Goal: Task Accomplishment & Management: Complete application form

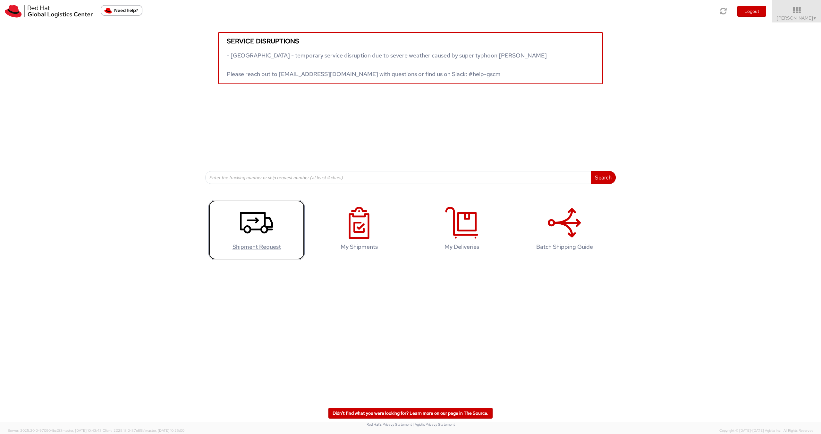
click at [252, 229] on use at bounding box center [256, 222] width 33 height 21
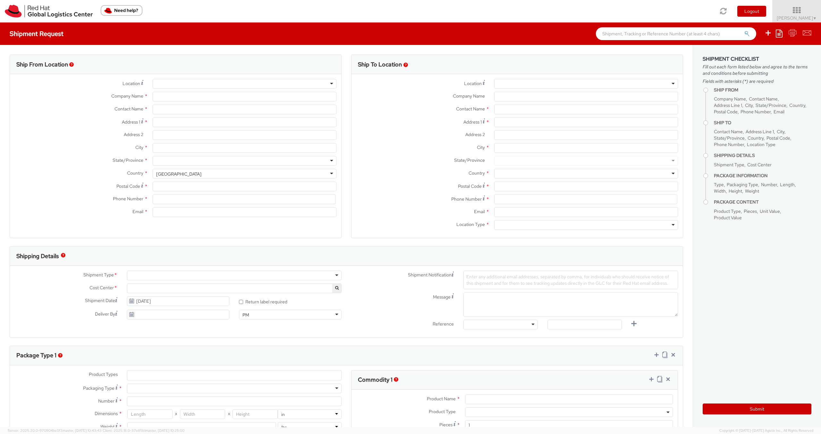
select select "804"
select select
type input "Red Hat Czech s.r.o."
type input "Sarka Vernerova"
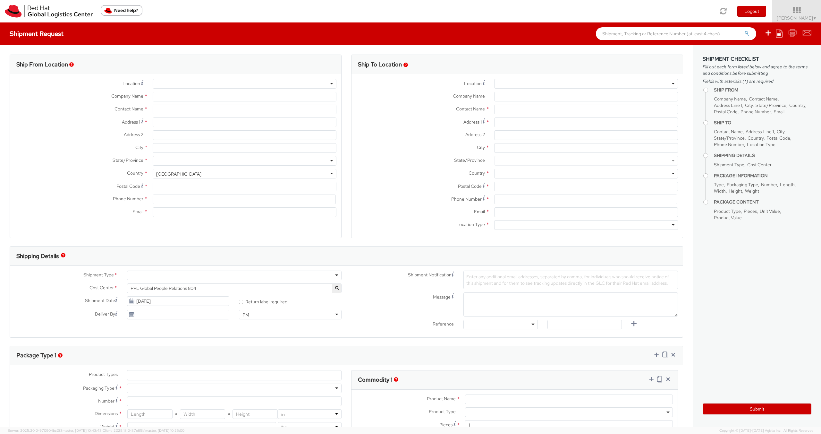
type input "Purkynova 647/111"
type input "BRNO"
type input "621 00"
type input "420532294793"
type input "svernero@redhat.com"
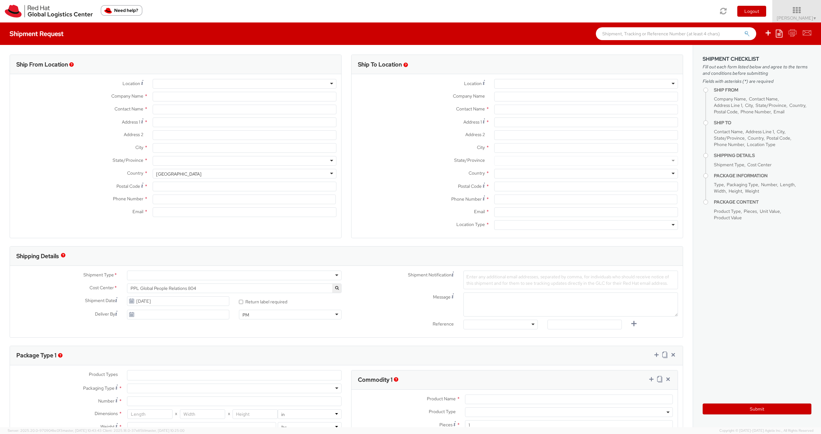
select select "CM"
select select "KGS"
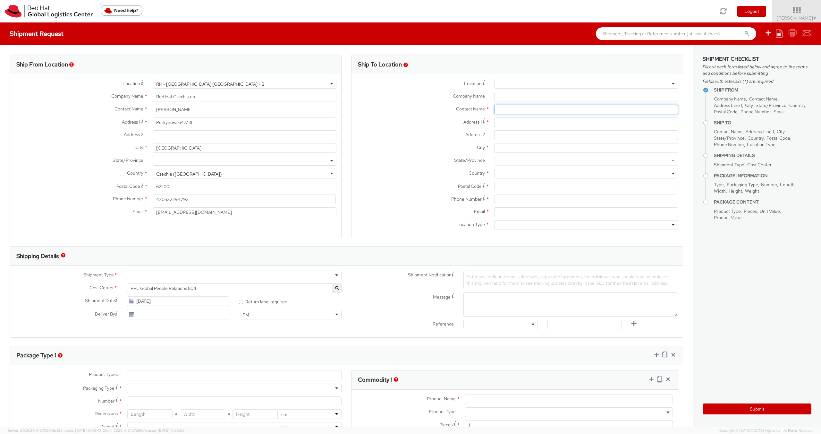
click at [529, 110] on input "text" at bounding box center [586, 110] width 184 height 10
type input "marianne bon"
click at [533, 122] on strong "Marianne Bon" at bounding box center [537, 122] width 37 height 6
type input "Red Hat"
type input "Marianne Bonaval"
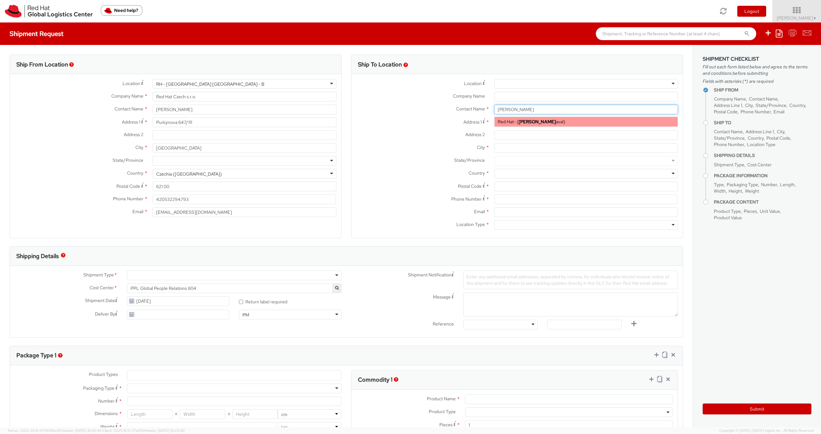
type input "mbonaval@redhat.com"
type input "Marianne Bonaval"
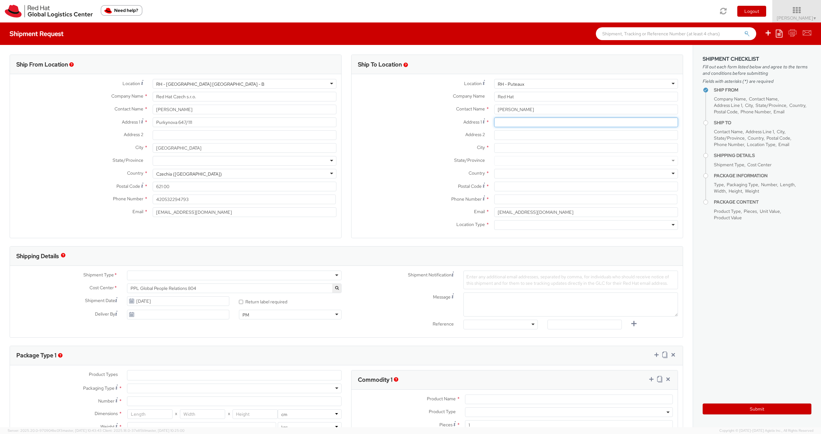
click at [505, 123] on input "Address 1 *" at bounding box center [586, 122] width 184 height 10
type input "p"
click at [532, 81] on div at bounding box center [586, 84] width 184 height 10
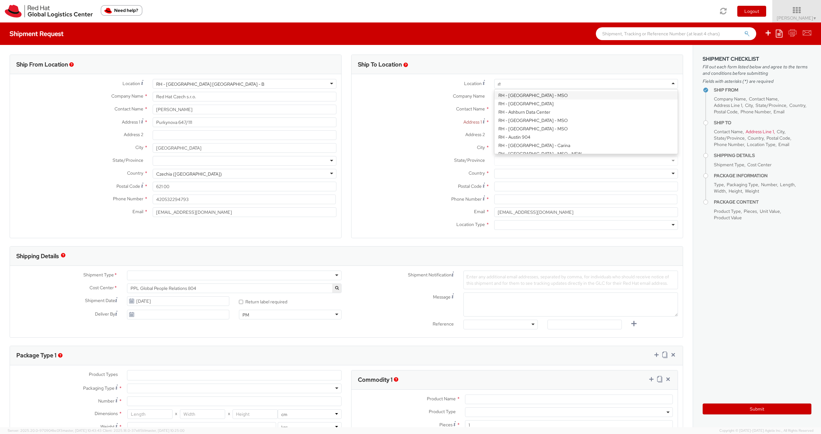
scroll to position [691, 0]
type input "r"
type input "RH - P"
type input "Red Hat France SARL"
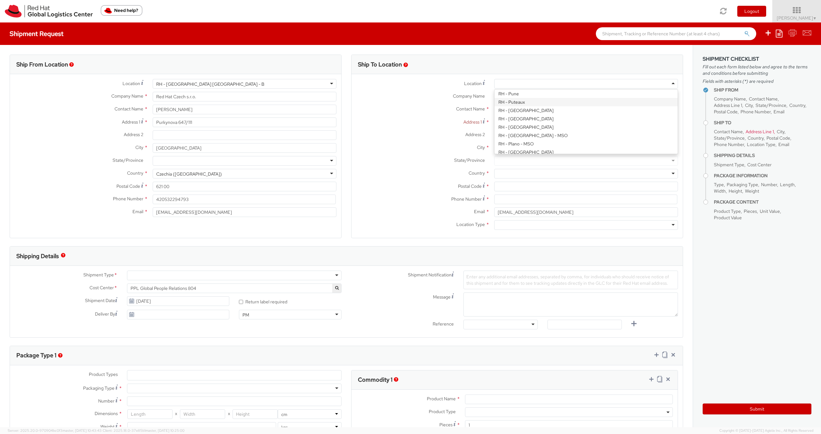
type input "Immeuble Defense Plaza, 8th Floor"
type input "23-25 rue Delarivière Lefoullon"
type input "PUTEAUX"
type input "92800"
type input "+3314191232"
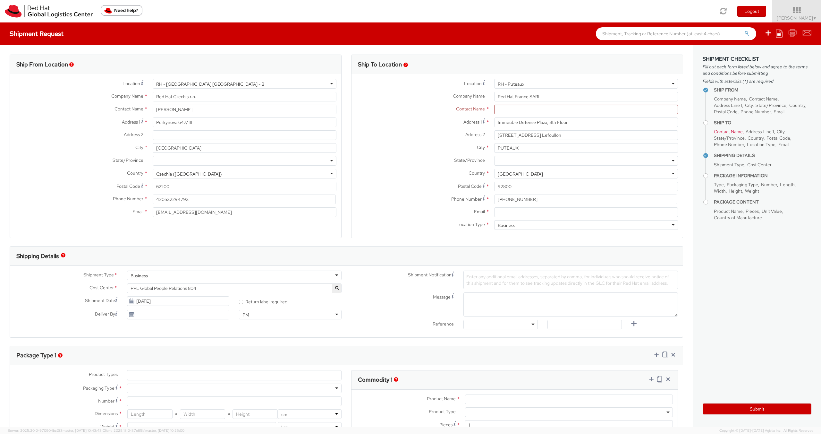
scroll to position [0, 0]
click at [530, 112] on input "text" at bounding box center [586, 110] width 184 height 10
type input "marianne"
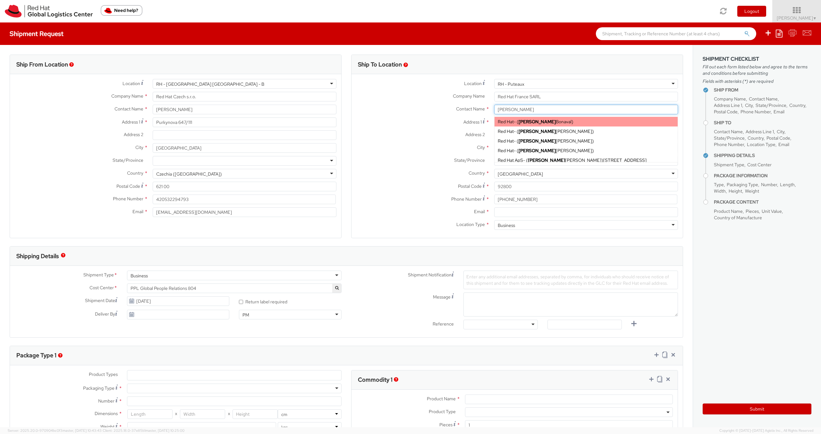
click at [543, 123] on span "Marianne Bonaval" at bounding box center [545, 122] width 53 height 6
type input "Red Hat"
type input "Marianne Bonaval"
type input "mbonaval@redhat.com"
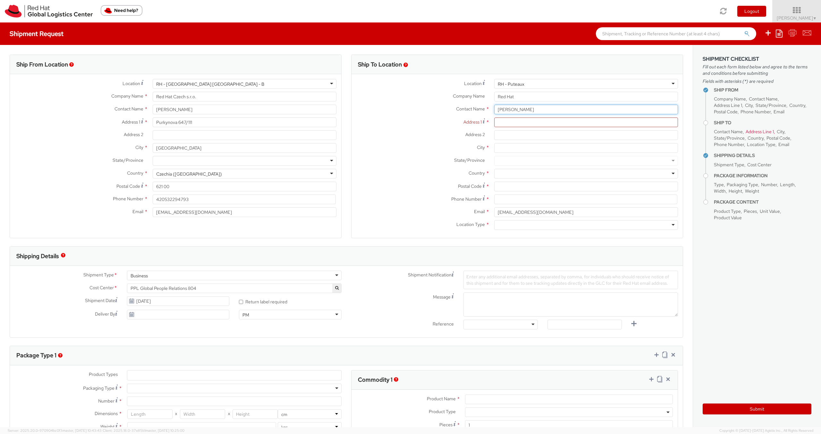
drag, startPoint x: 539, startPoint y: 109, endPoint x: 477, endPoint y: 107, distance: 62.6
click at [477, 107] on div "Contact Name * Marianne Bonaval marianne Red Hat - ( Marianne Bonaval ) Red Hat…" at bounding box center [517, 110] width 331 height 10
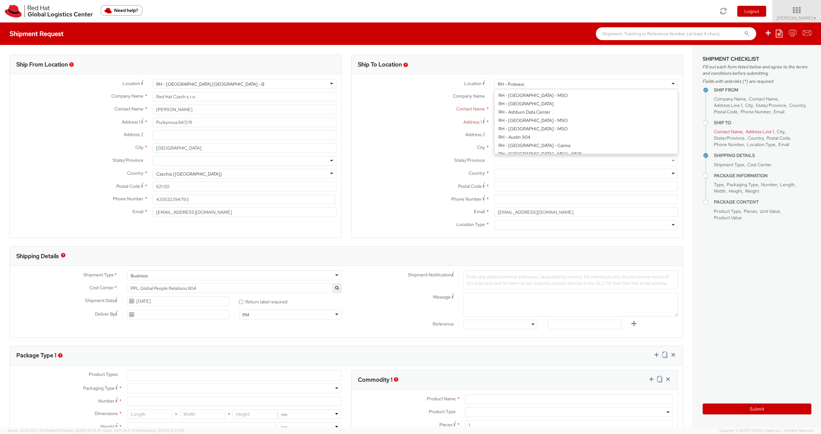
click at [548, 85] on div "RH - Puteaux" at bounding box center [586, 84] width 184 height 10
click at [524, 149] on div "Location * RH - Puteaux RH - Puteaux RH - Amsterdam - MSO RH - Amsterdam Data C…" at bounding box center [517, 156] width 331 height 154
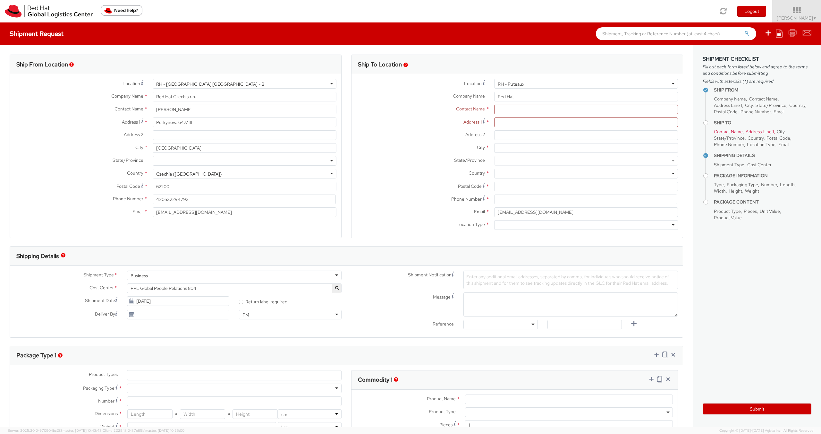
click at [425, 156] on label "State/Province *" at bounding box center [421, 160] width 138 height 8
click at [506, 127] on div "Address 1 *" at bounding box center [517, 123] width 331 height 13
click at [437, 184] on label "Postal Code *" at bounding box center [421, 186] width 138 height 9
click at [494, 184] on input "Postal Code *" at bounding box center [586, 187] width 184 height 10
click at [499, 222] on input "select-one" at bounding box center [498, 225] width 1 height 6
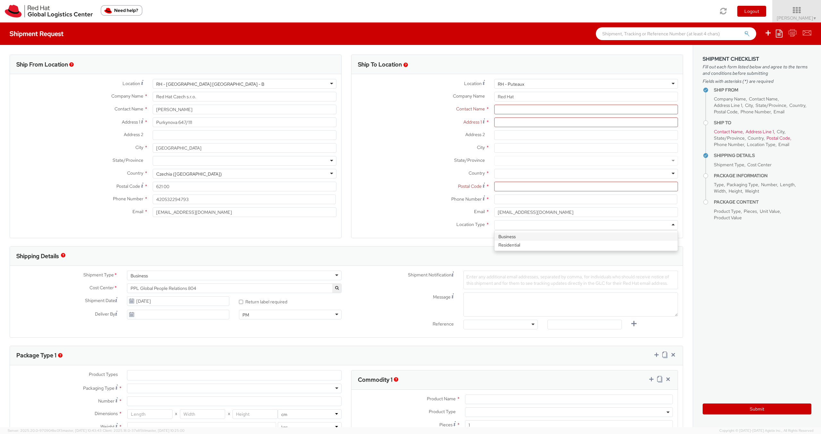
click at [433, 218] on div "Email * mbonaval@redhat.com" at bounding box center [517, 213] width 331 height 13
click at [508, 222] on div at bounding box center [586, 225] width 184 height 10
click at [498, 109] on input "text" at bounding box center [586, 110] width 184 height 10
click at [517, 124] on div "Red Hat - ( Marianne Bon aval )" at bounding box center [586, 122] width 183 height 10
type input "Marianne Bonaval"
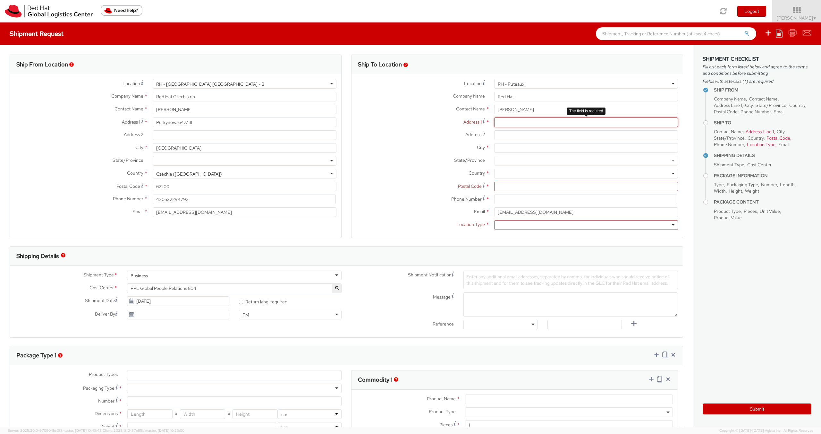
click at [512, 123] on input "Address 1 *" at bounding box center [586, 122] width 184 height 10
click at [505, 122] on input "Address 1 *" at bounding box center [586, 122] width 184 height 10
paste input "23-25 Rue Delarivière Lefoullon, 92800 Puteaux, Francie"
type input "23-25 Rue Delarivière Lefoullon, 92800 Puteaux, Francie"
click at [503, 174] on div at bounding box center [586, 174] width 184 height 10
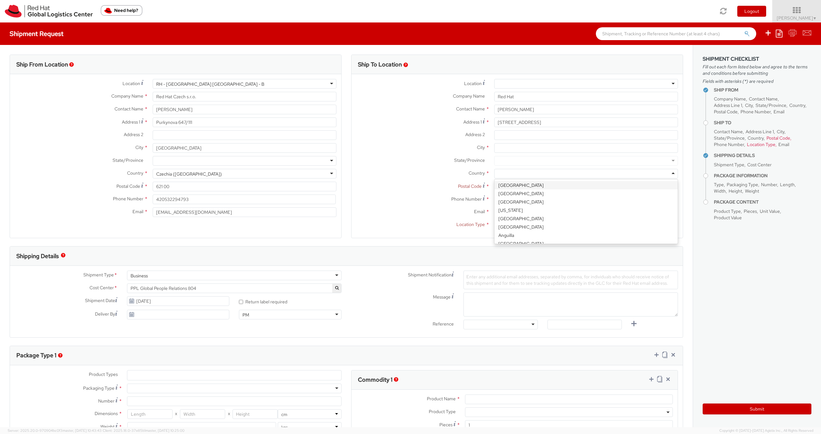
type input "G"
type input "Fra"
drag, startPoint x: 578, startPoint y: 121, endPoint x: 564, endPoint y: 122, distance: 13.9
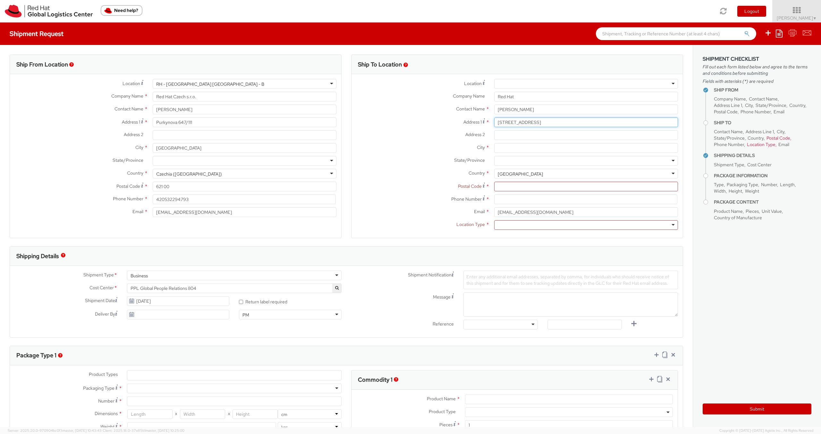
click at [564, 122] on input "23-25 Rue Delarivière Lefoullon, 92800 Puteaux, Francie" at bounding box center [586, 122] width 184 height 10
type input "23-25 Rue Delarivière Lefoullon, Puteaux, Francie"
click at [532, 199] on input at bounding box center [585, 199] width 183 height 10
paste input "92800"
type input "92800"
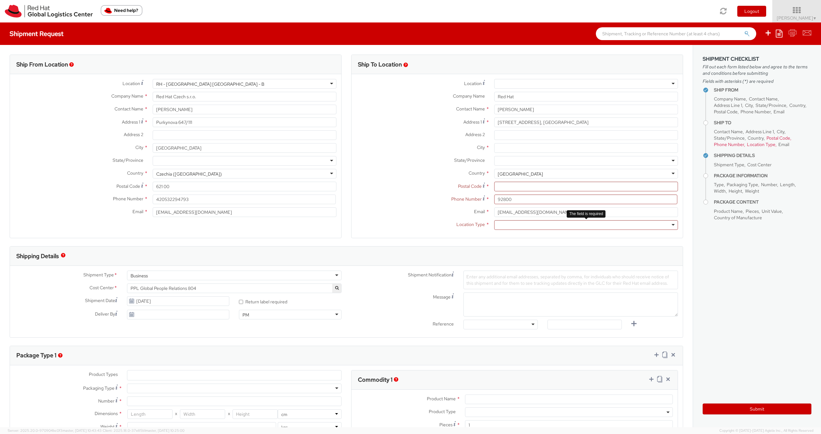
click at [520, 224] on div at bounding box center [586, 225] width 184 height 10
click at [600, 124] on input "23-25 Rue Delarivière Lefoullon, Puteaux, Francie" at bounding box center [586, 122] width 184 height 10
drag, startPoint x: 585, startPoint y: 121, endPoint x: 564, endPoint y: 122, distance: 20.2
click at [564, 122] on input "23-25 Rue Delarivière Lefoullon, Puteaux" at bounding box center [586, 122] width 184 height 10
type input "23-25 Rue Delarivière Lefoullon,"
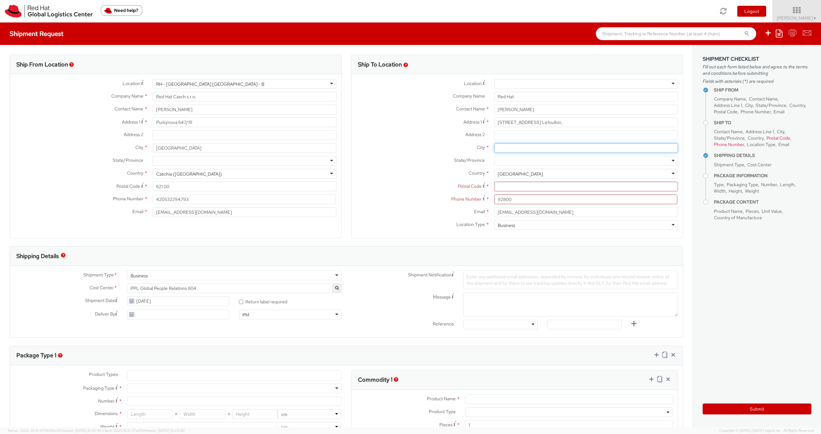
click at [507, 148] on input "City *" at bounding box center [586, 148] width 184 height 10
paste input "Puteaux"
type input "Puteaux"
click at [568, 124] on input "23-25 Rue Delarivière Lefoullon," at bounding box center [586, 122] width 184 height 10
type input "23-25 Rue Delarivière Lefoullon"
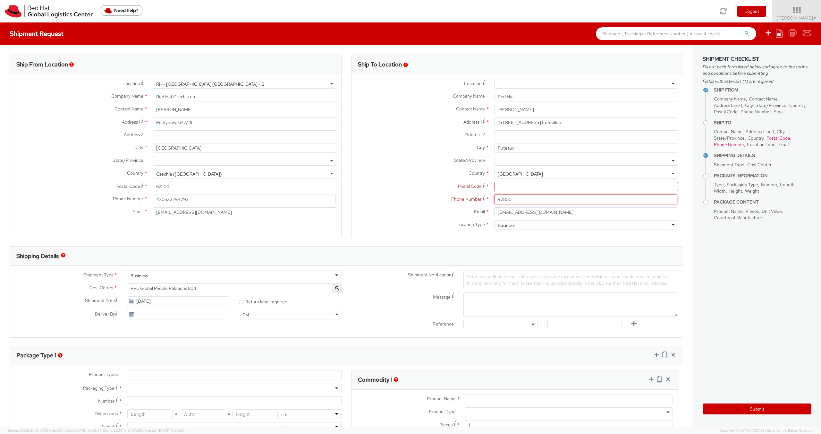
drag, startPoint x: 517, startPoint y: 202, endPoint x: 496, endPoint y: 201, distance: 21.5
click at [496, 201] on input "92800" at bounding box center [585, 199] width 183 height 10
click at [500, 187] on input "Postal Code *" at bounding box center [586, 187] width 184 height 10
paste input "92800"
type input "92800"
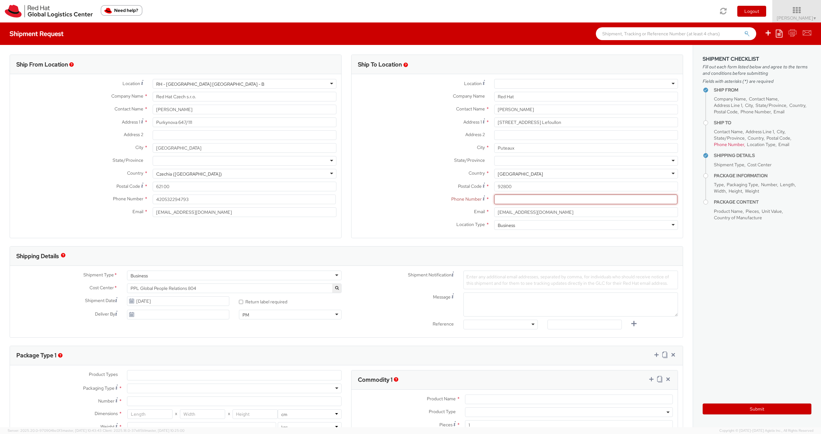
click at [506, 198] on input at bounding box center [585, 199] width 183 height 10
paste input "+33682021041"
type input "+33682021041"
click at [408, 203] on div "Phone Number Please use Rover People (https://rover.redhat.com/people/profile/)…" at bounding box center [517, 199] width 331 height 10
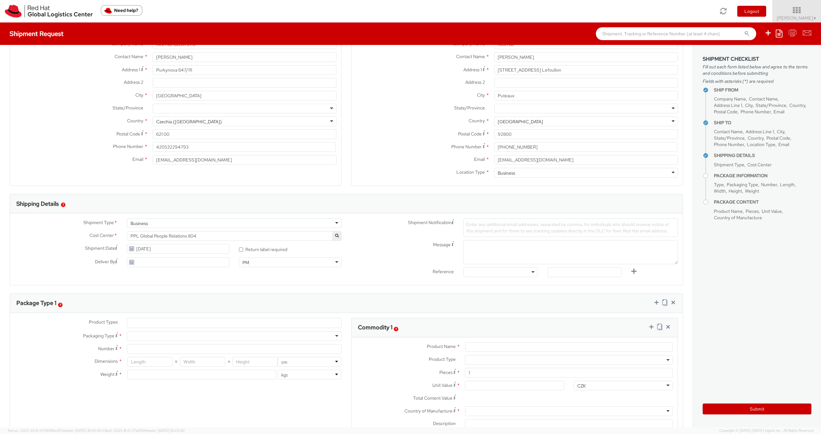
scroll to position [76, 0]
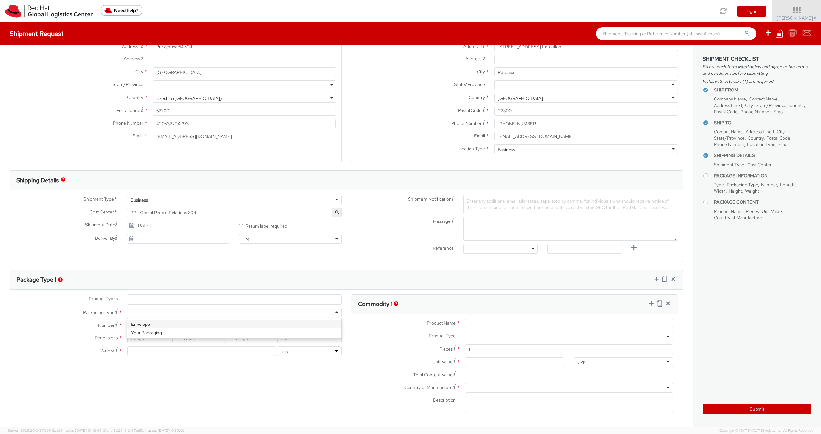
click at [252, 311] on div at bounding box center [234, 313] width 215 height 10
type input "1"
type input "24.13"
type input "31.75"
type input "0.64"
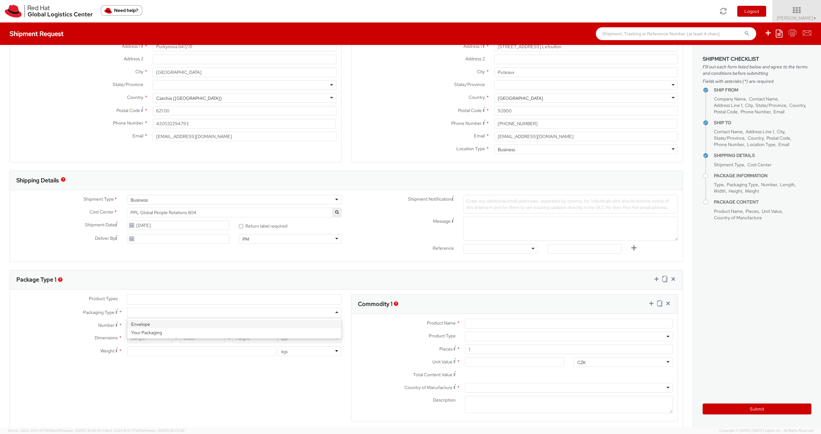
type input "0.5"
click at [478, 322] on input "Product Name *" at bounding box center [569, 323] width 208 height 10
type input "documents"
click at [473, 362] on input "Unit Value *" at bounding box center [514, 362] width 99 height 10
type input "5.00"
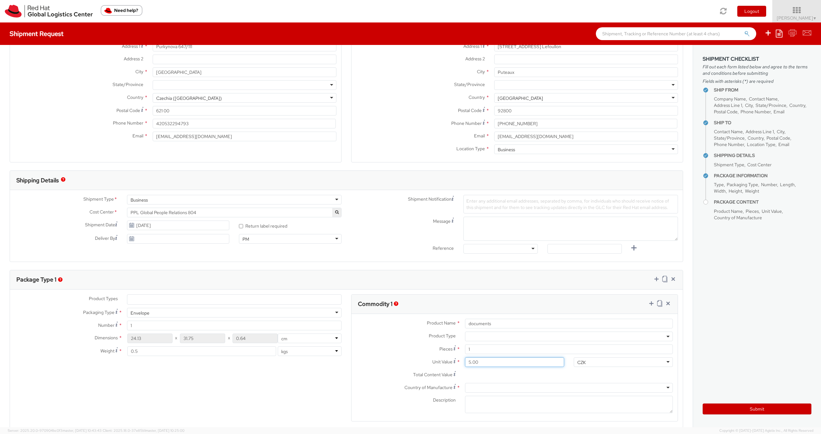
type input "5.00"
type input "50.00"
type input "500.00"
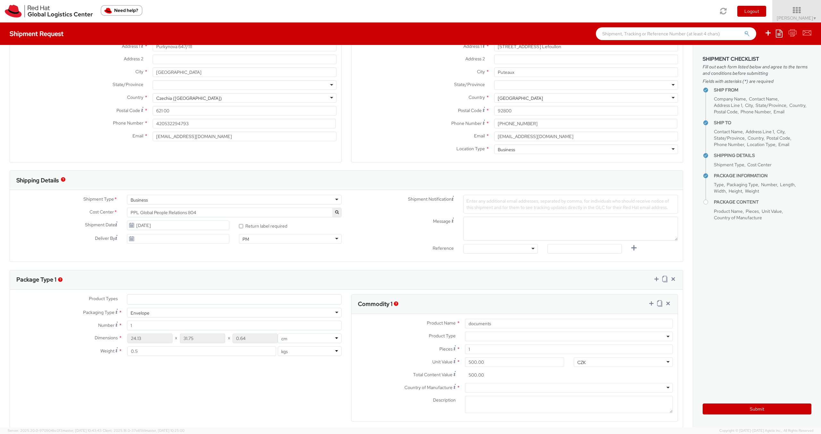
click at [477, 386] on div at bounding box center [569, 388] width 208 height 10
type input "cz"
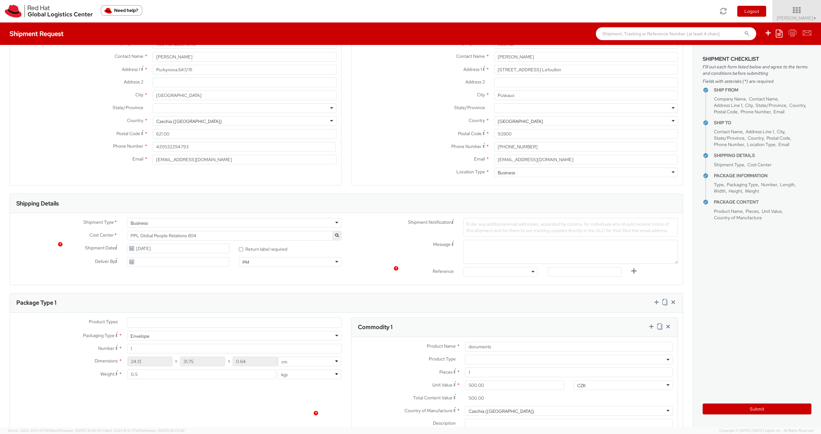
scroll to position [0, 0]
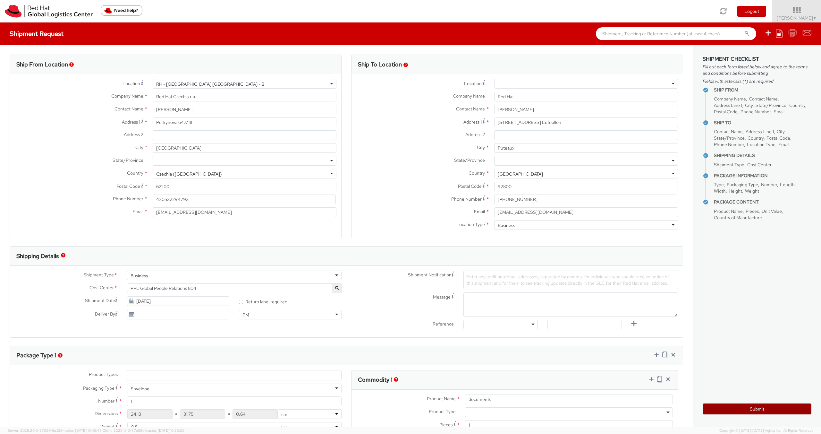
click at [739, 408] on button "Submit" at bounding box center [757, 408] width 109 height 11
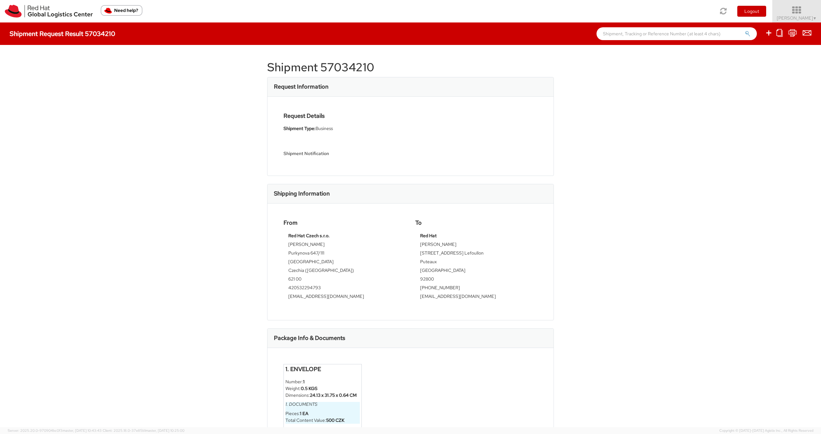
click at [794, 21] on link "Sarka Vernerova ▼" at bounding box center [796, 11] width 49 height 22
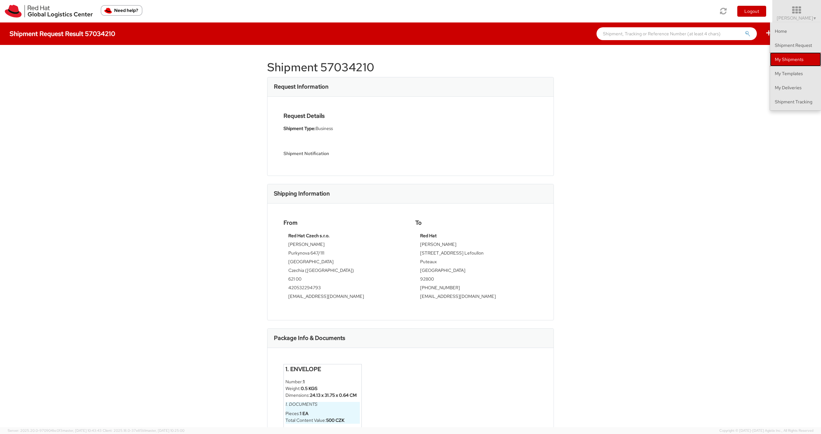
click at [784, 62] on link "My Shipments" at bounding box center [795, 59] width 51 height 14
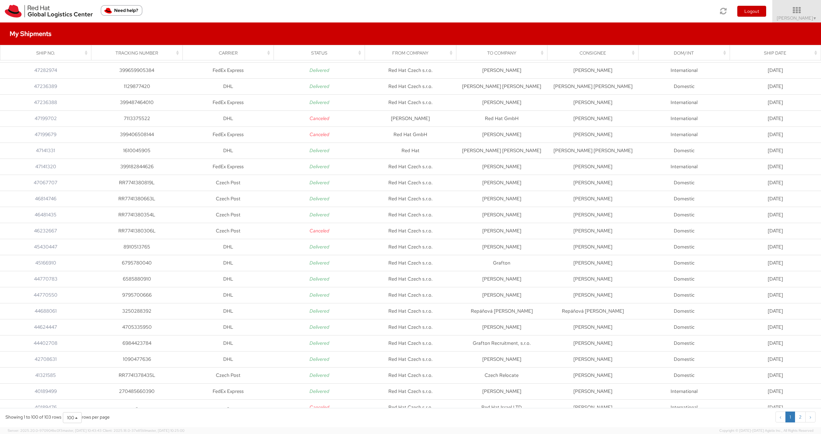
scroll to position [1257, 0]
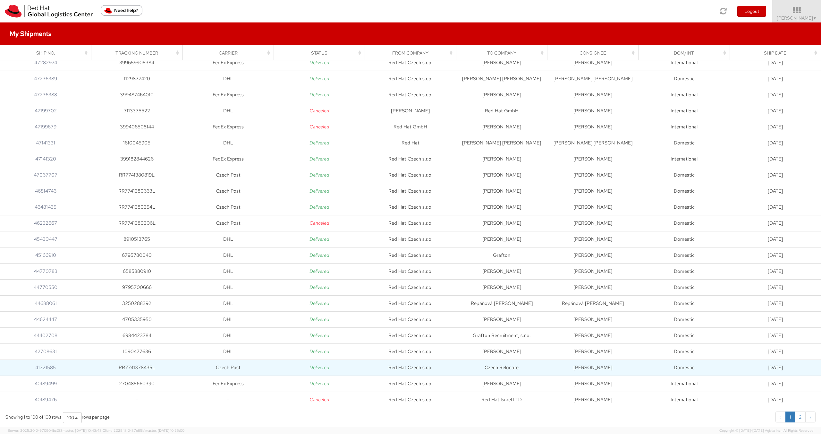
click at [492, 370] on td "Czech Relocate" at bounding box center [501, 367] width 91 height 16
click at [40, 368] on link "41321585" at bounding box center [45, 367] width 21 height 6
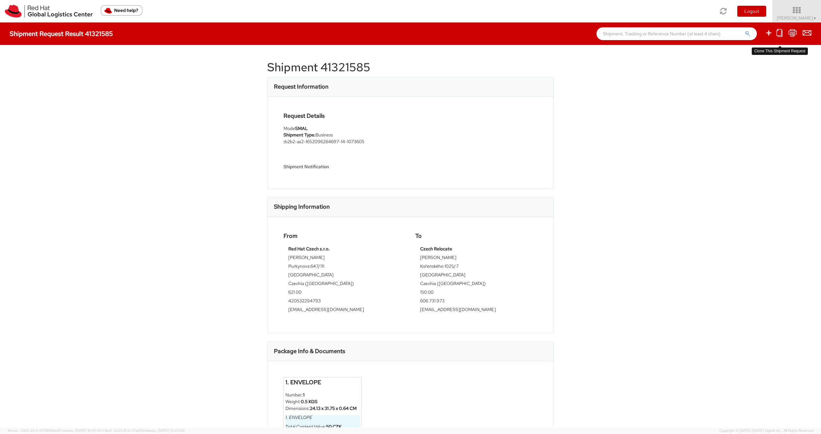
click at [778, 33] on icon at bounding box center [779, 33] width 6 height 8
select select
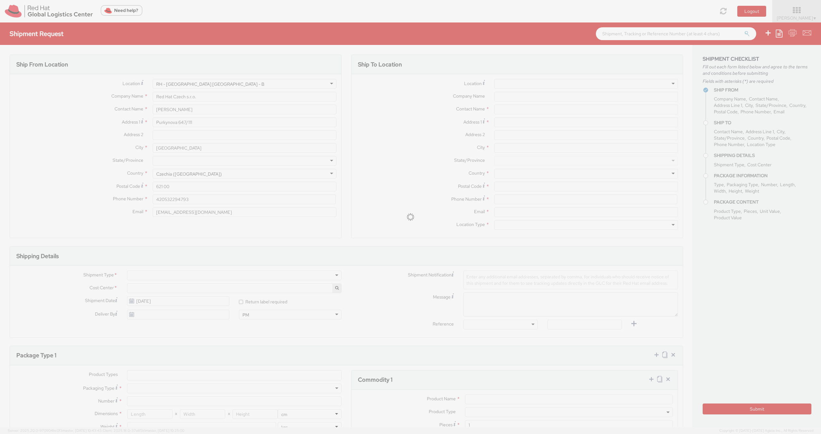
select select "804"
type input "Czech Relocate"
type input "Barbora Valková"
type input "Kořenského 1025/7"
type input "Praha"
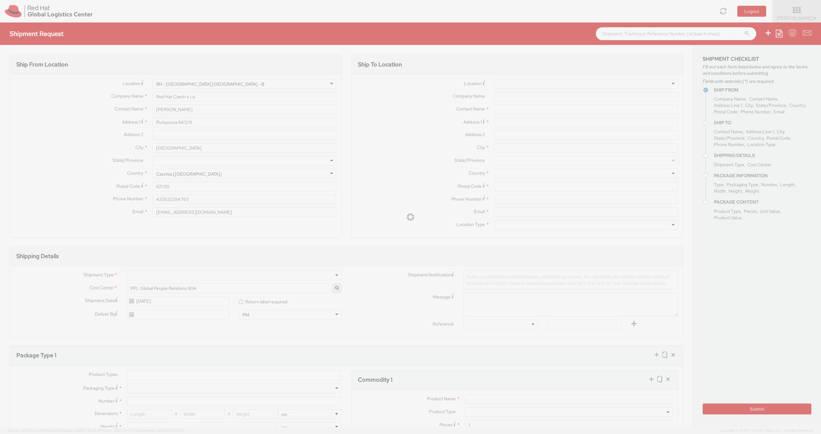
type input "150 00"
type input "606 731 973"
type input "barbora@czechrelocate.cz"
type input "b2b2-as2-1652096284697-14-1073605"
select select "DOCUMENT"
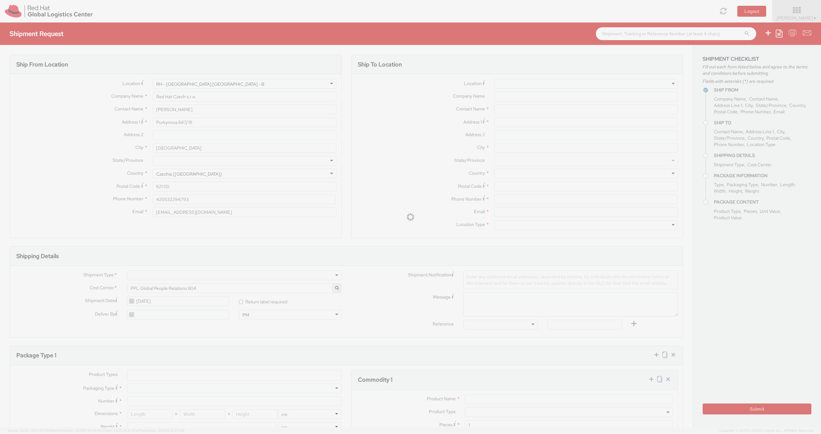
type input "1"
type input "24.13"
type input "31.75"
type input "0.64"
type input "0.5"
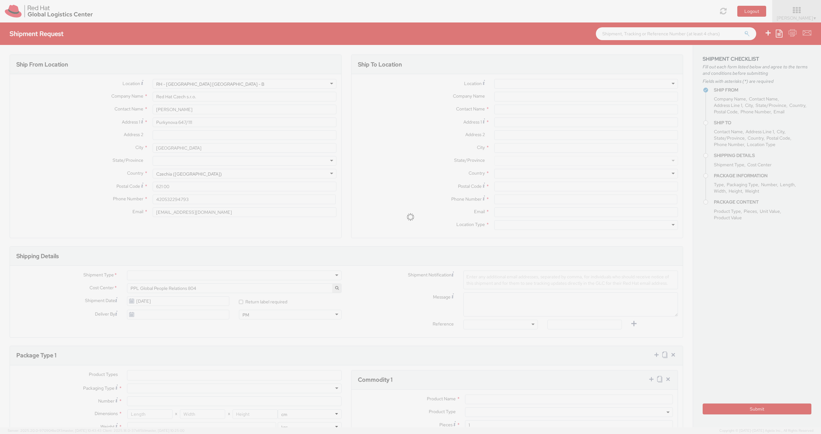
type input "envelope"
select select "DOCUMENT"
type input "50.00"
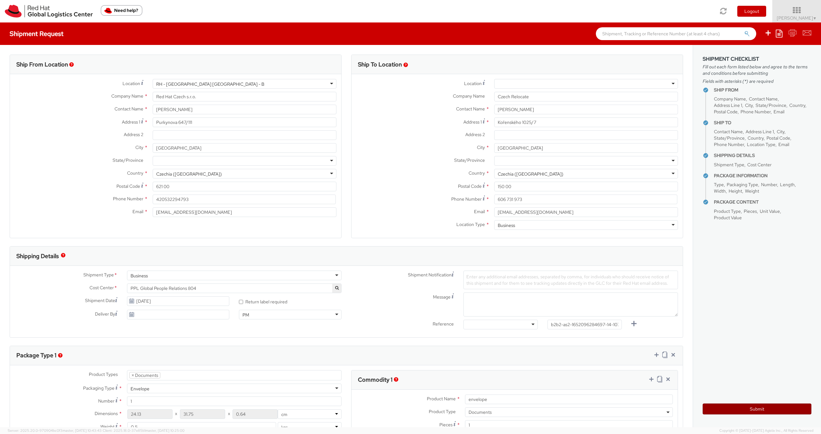
click at [763, 407] on button "Submit" at bounding box center [757, 408] width 109 height 11
